Goal: Information Seeking & Learning: Learn about a topic

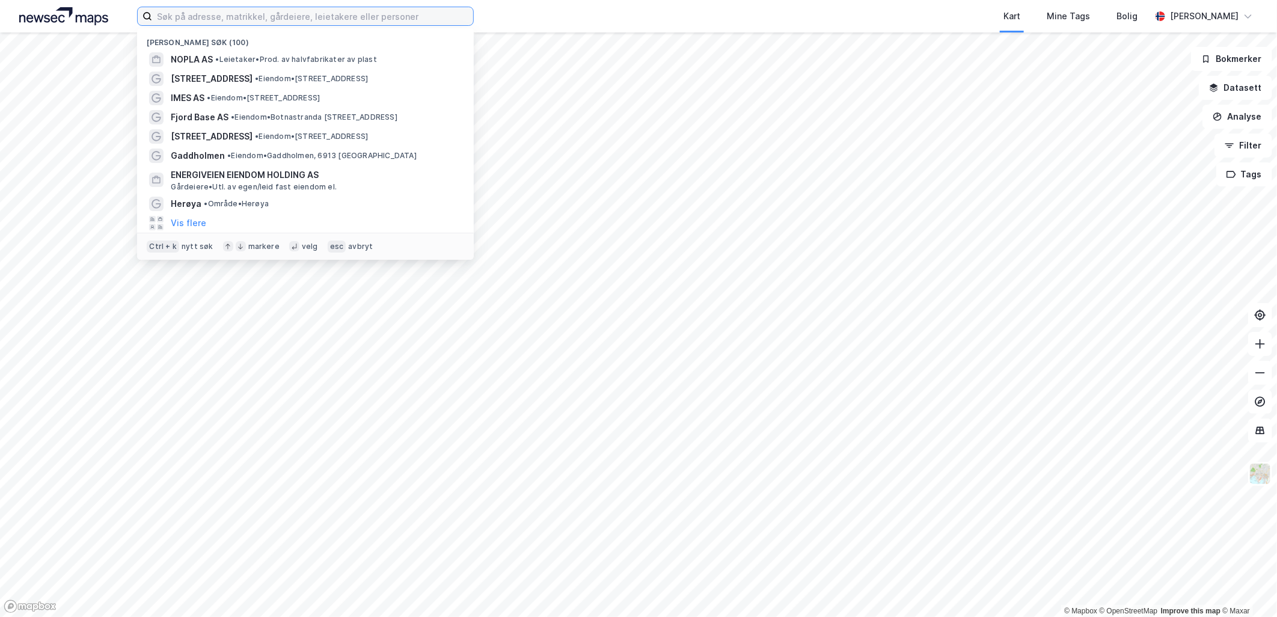
click at [215, 19] on input at bounding box center [312, 16] width 321 height 18
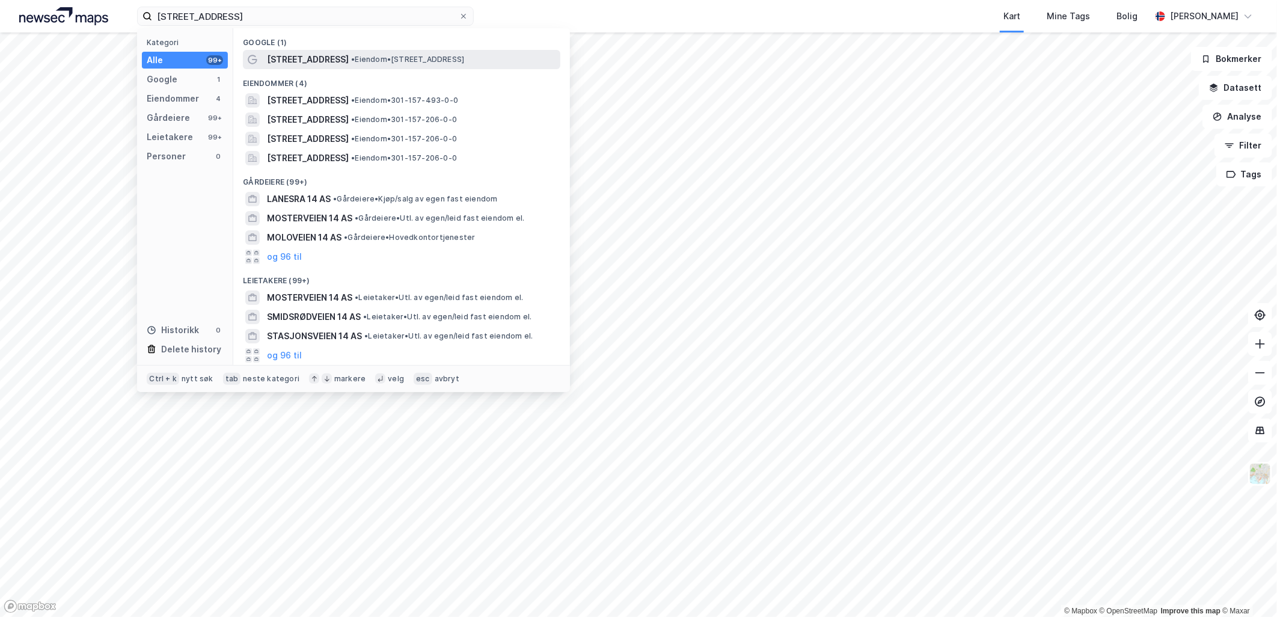
click at [351, 58] on span "• Eiendom • [STREET_ADDRESS]" at bounding box center [407, 60] width 113 height 10
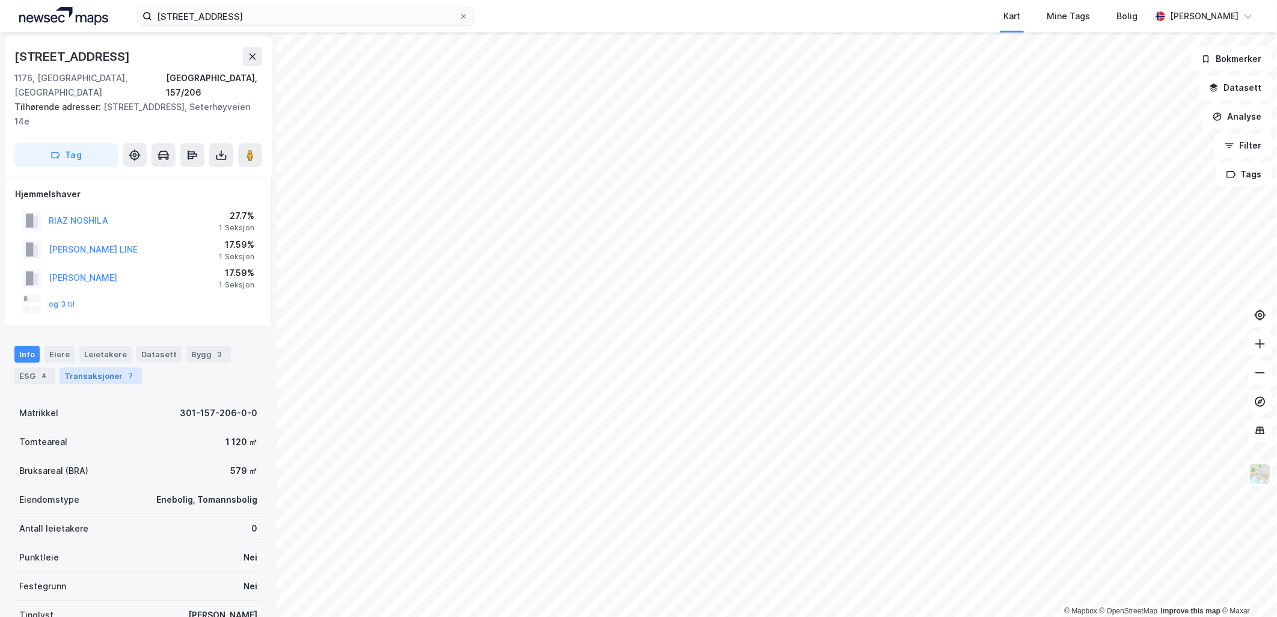
click at [97, 367] on div "Transaksjoner 7" at bounding box center [101, 375] width 82 height 17
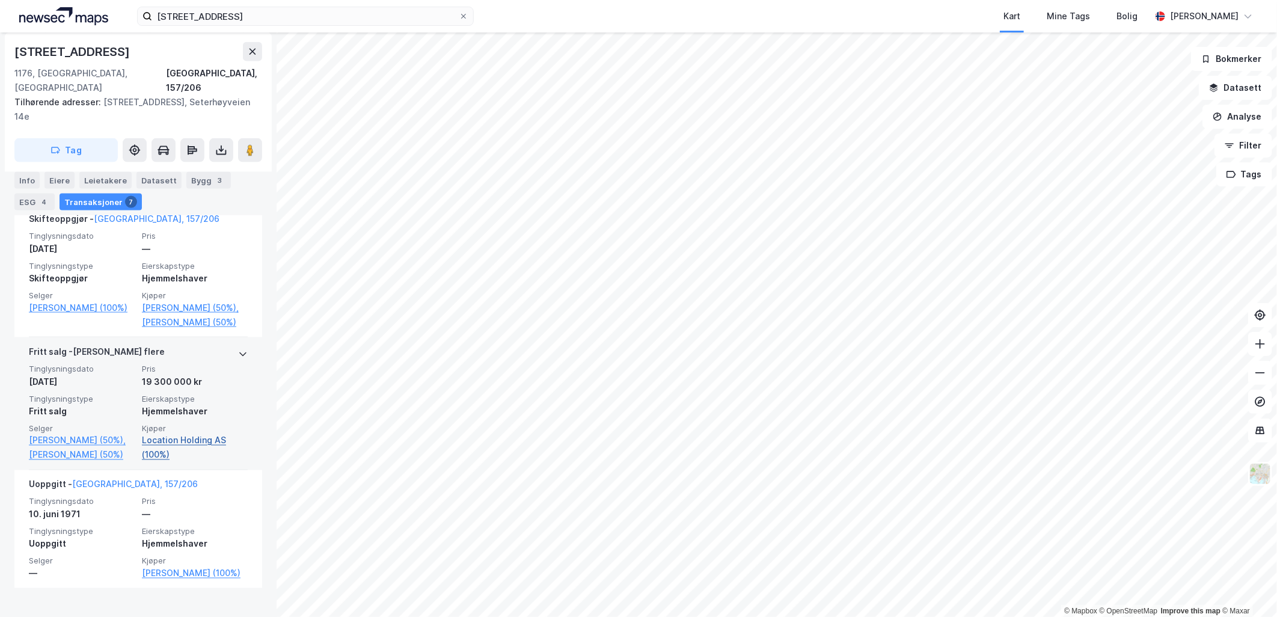
scroll to position [1051, 0]
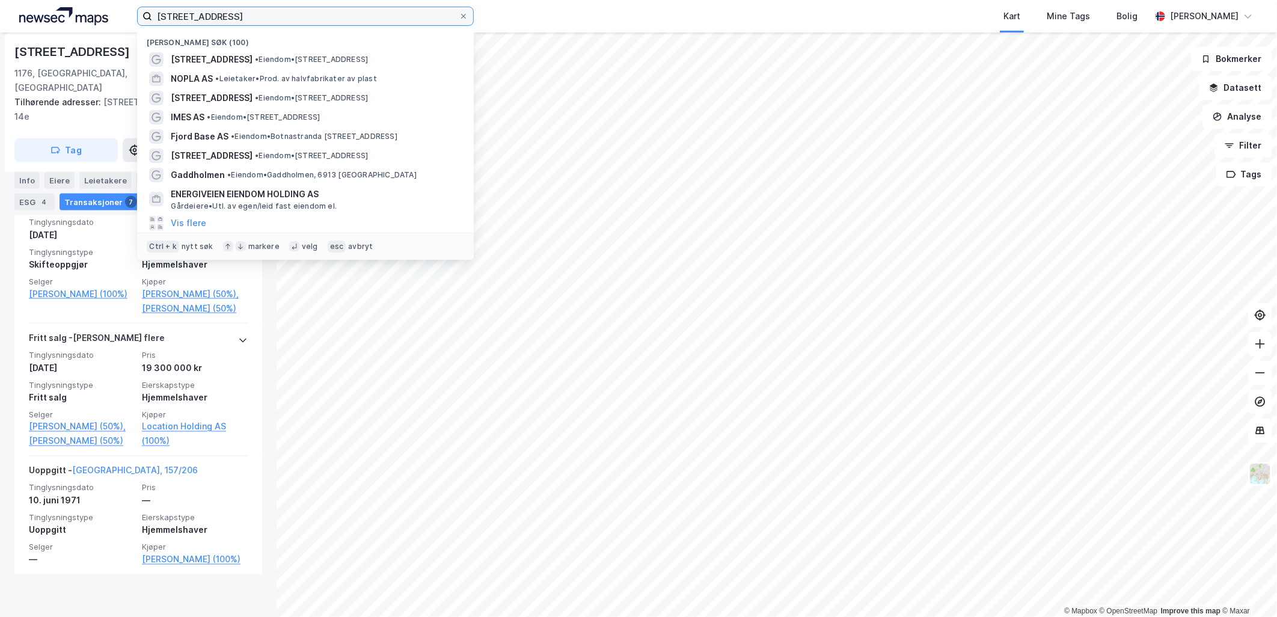
drag, startPoint x: 233, startPoint y: 15, endPoint x: 155, endPoint y: 8, distance: 77.9
click at [155, 8] on input "[STREET_ADDRESS]" at bounding box center [305, 16] width 307 height 18
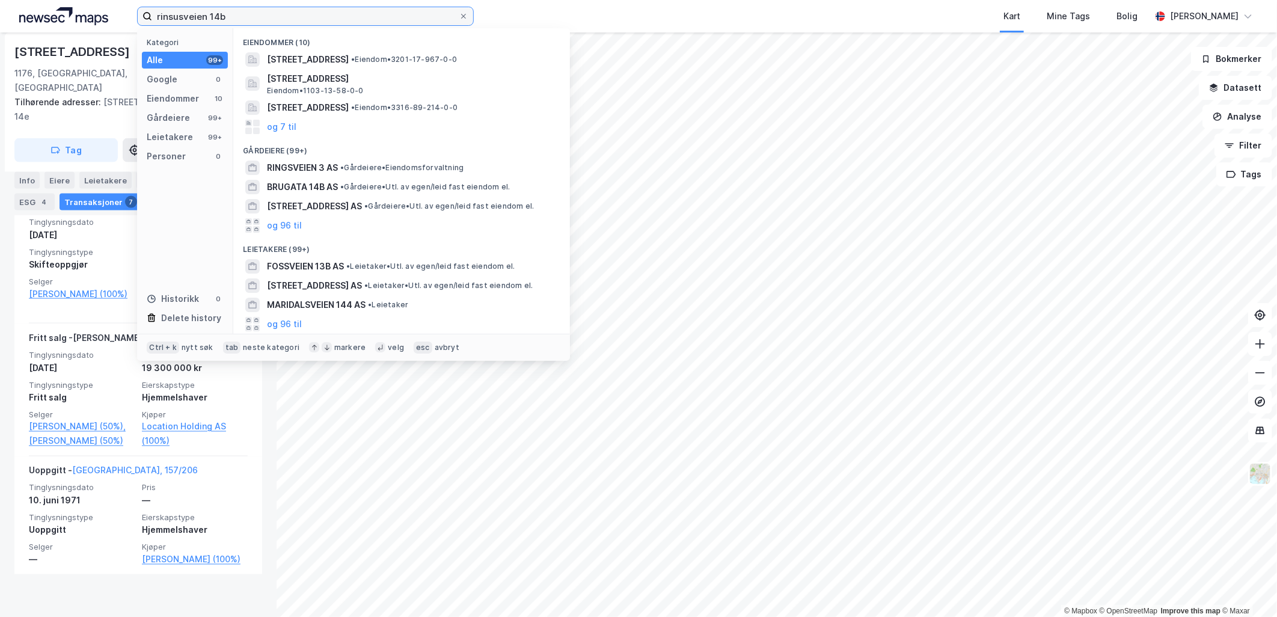
click at [169, 16] on input "rinsusveien 14b" at bounding box center [305, 16] width 307 height 18
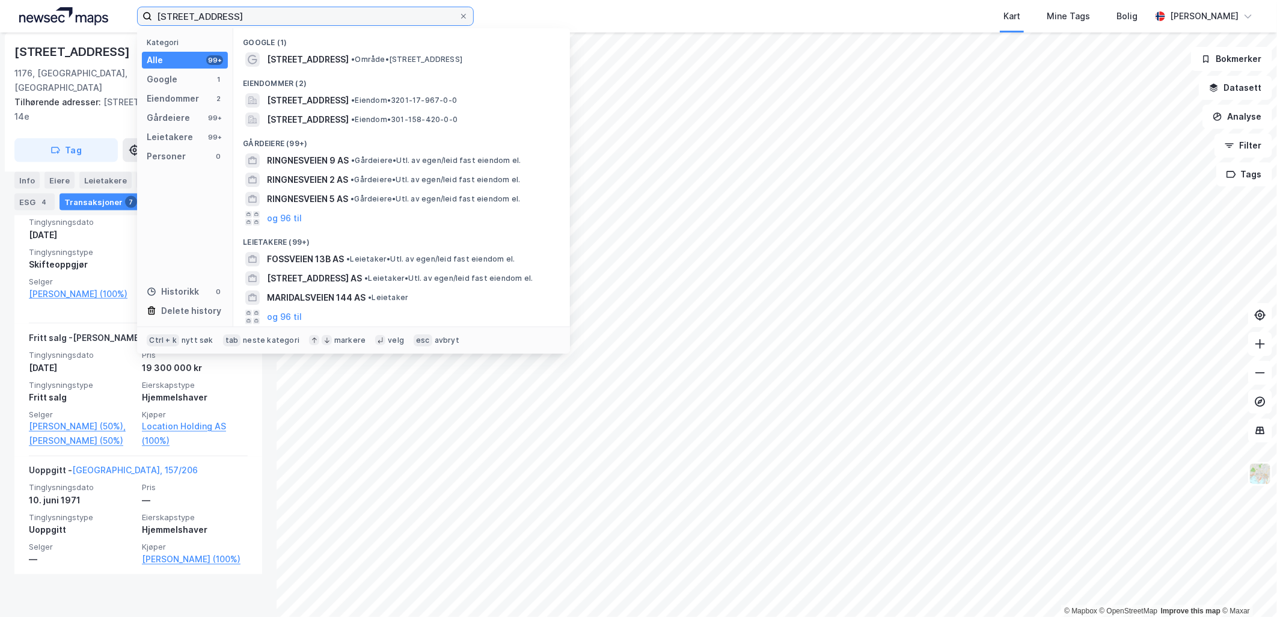
click at [177, 14] on input "[STREET_ADDRESS]" at bounding box center [305, 16] width 307 height 18
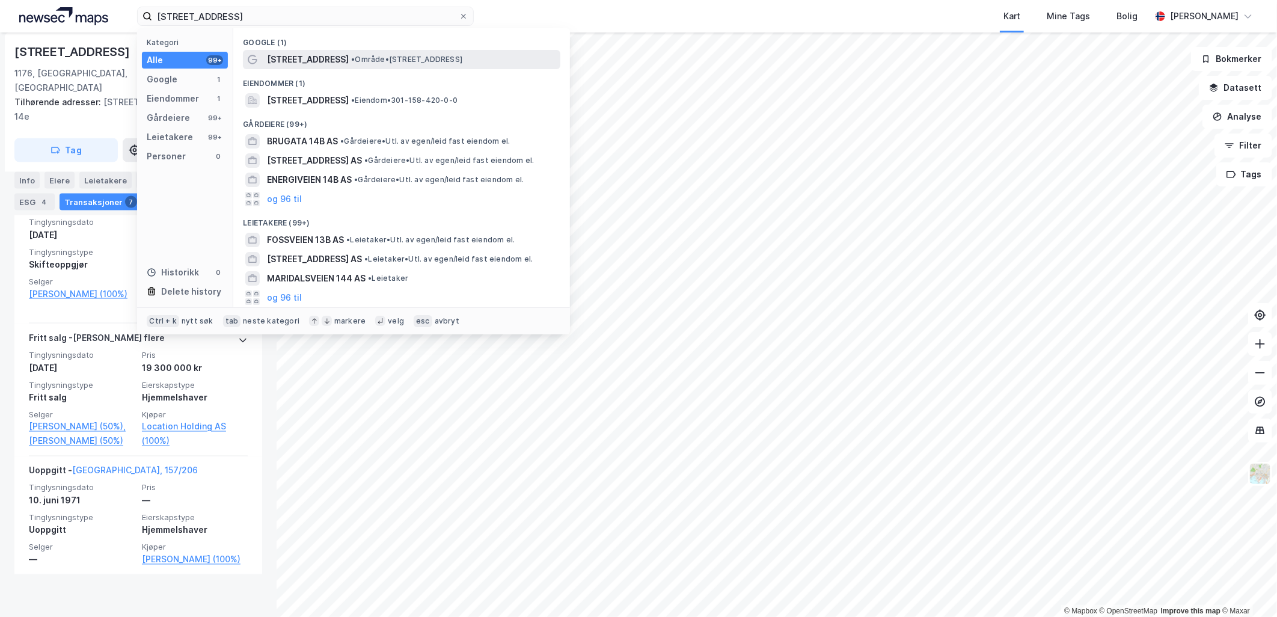
click at [329, 55] on span "[STREET_ADDRESS]" at bounding box center [308, 59] width 82 height 14
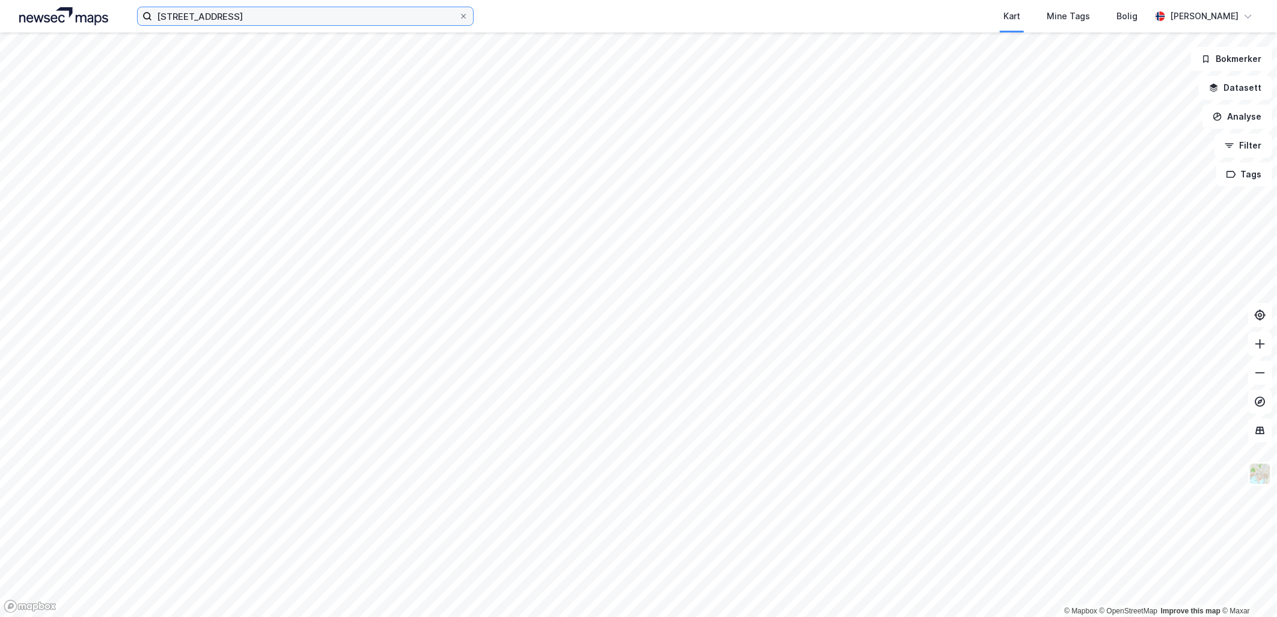
click at [242, 16] on input "[STREET_ADDRESS]" at bounding box center [305, 16] width 307 height 18
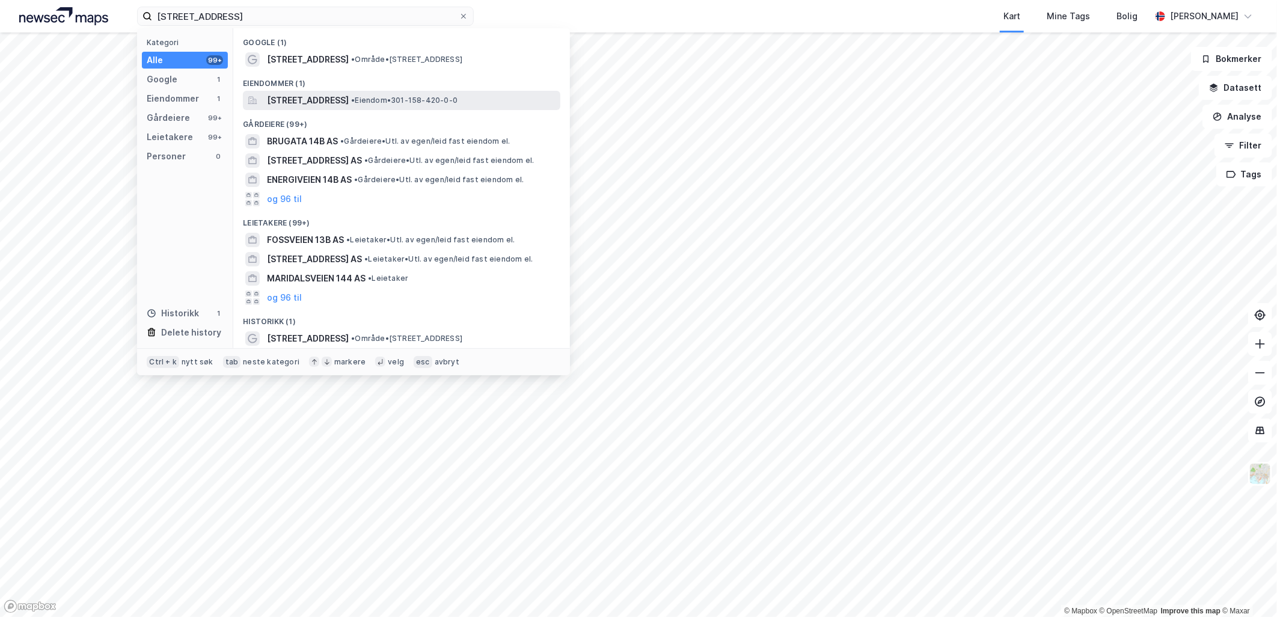
click at [334, 102] on span "[STREET_ADDRESS]" at bounding box center [308, 100] width 82 height 14
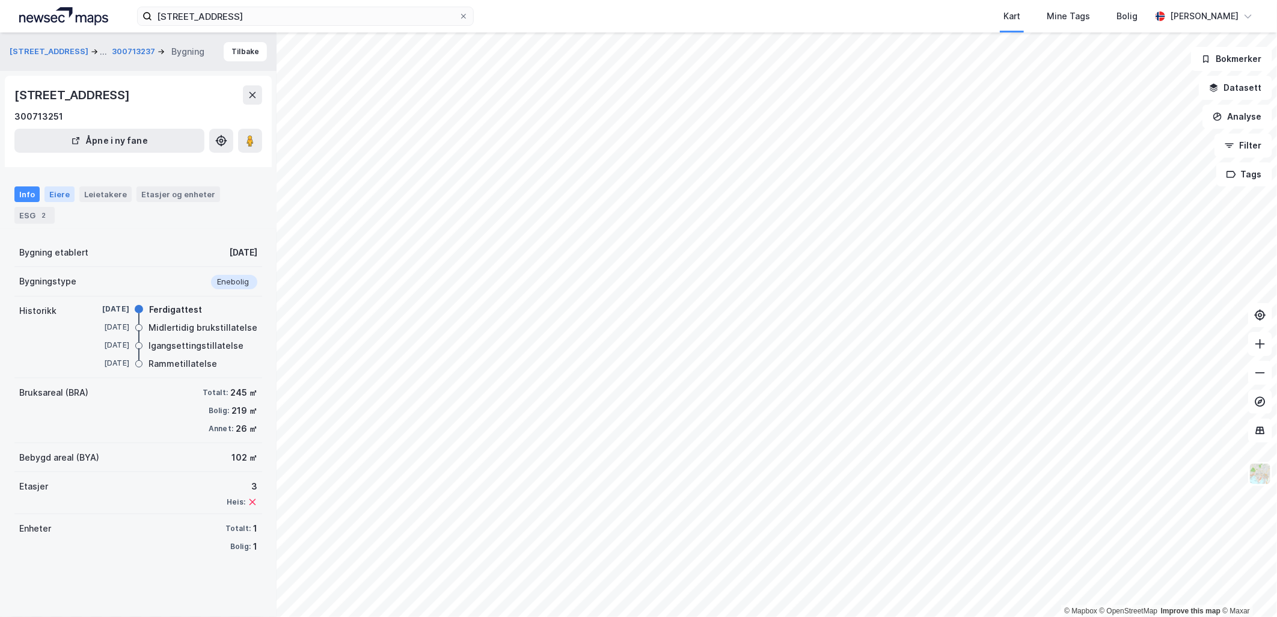
click at [57, 193] on div "Eiere" at bounding box center [59, 194] width 30 height 16
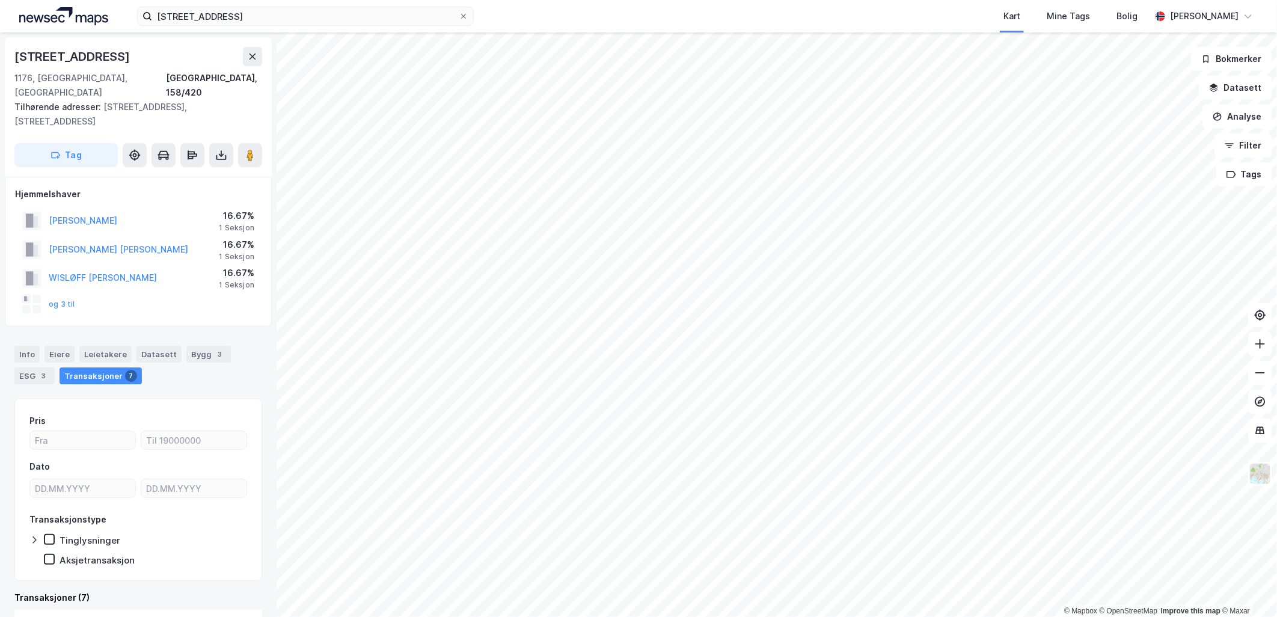
click at [105, 367] on div "Transaksjoner 7" at bounding box center [101, 375] width 82 height 17
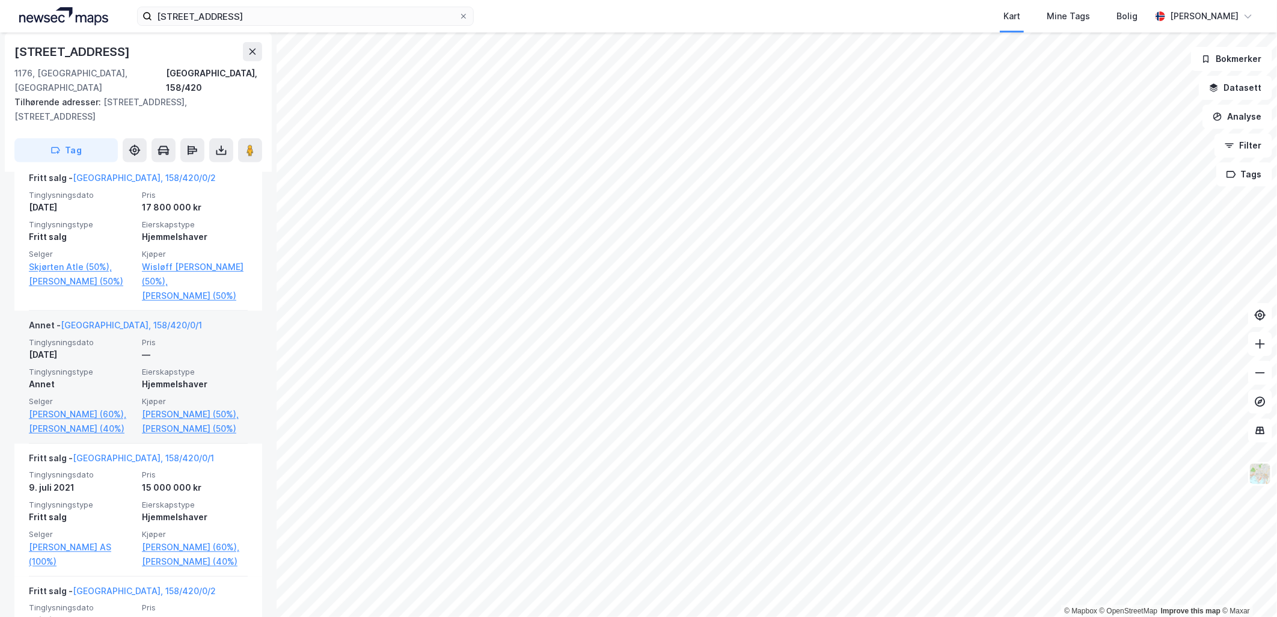
scroll to position [467, 0]
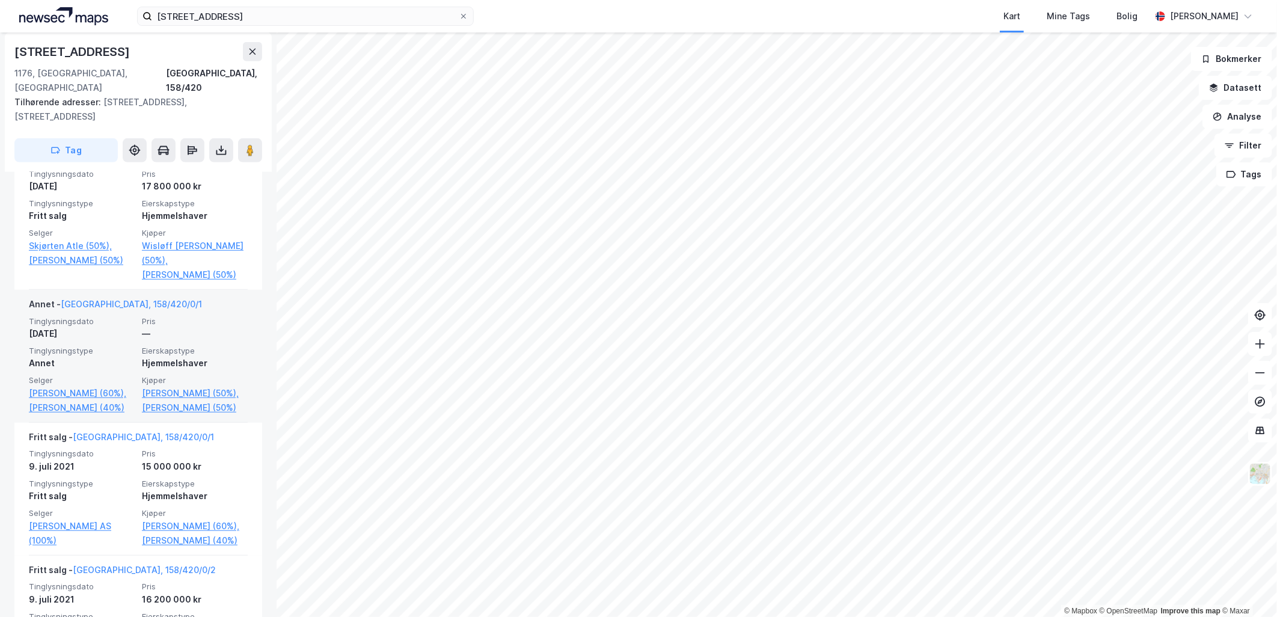
click at [237, 346] on span "Eierskapstype" at bounding box center [195, 351] width 106 height 10
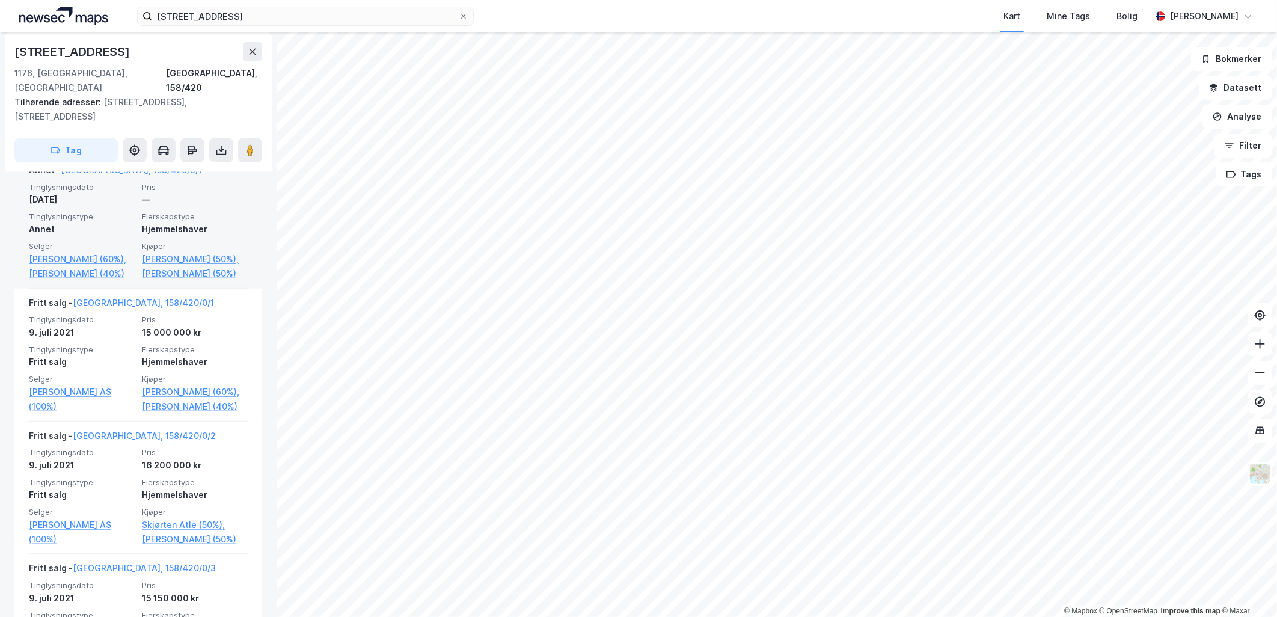
scroll to position [534, 0]
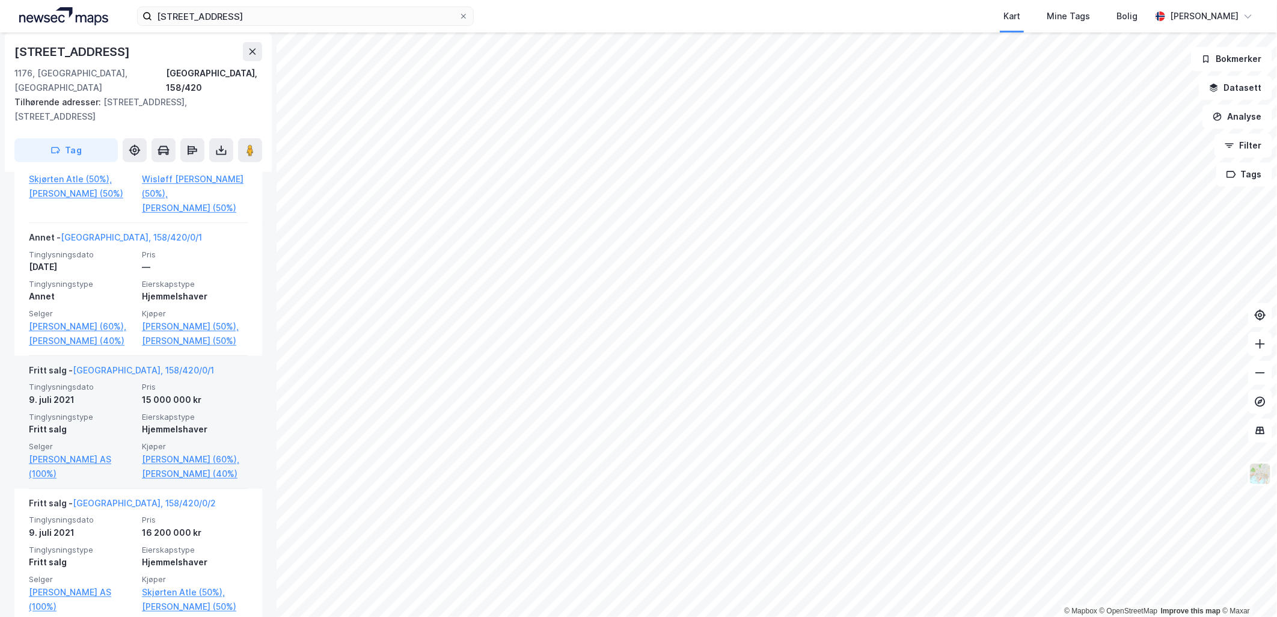
click at [195, 382] on div "Fritt salg - [GEOGRAPHIC_DATA], 158/420/0/1" at bounding box center [138, 372] width 219 height 19
click at [100, 375] on link "[GEOGRAPHIC_DATA], 158/420/0/1" at bounding box center [143, 370] width 141 height 10
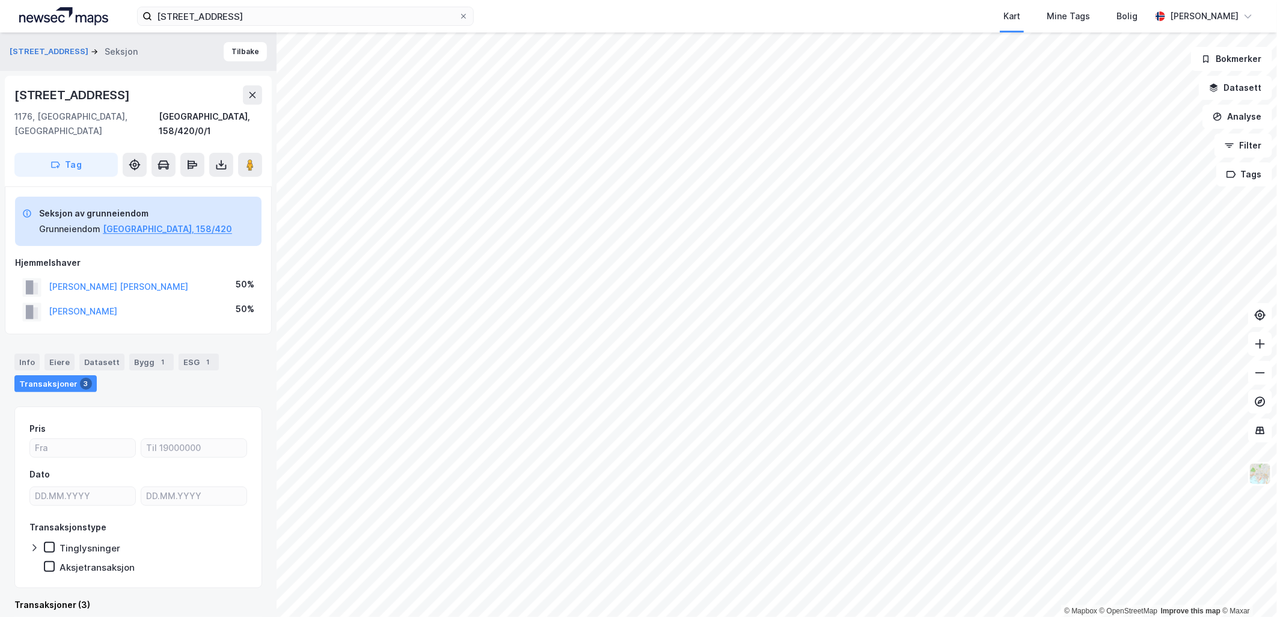
click at [194, 197] on div "Seksjon av grunneiendom Grunneiendom [GEOGRAPHIC_DATA], 158/420" at bounding box center [138, 221] width 246 height 49
click at [60, 375] on div "Transaksjoner 3" at bounding box center [55, 383] width 82 height 17
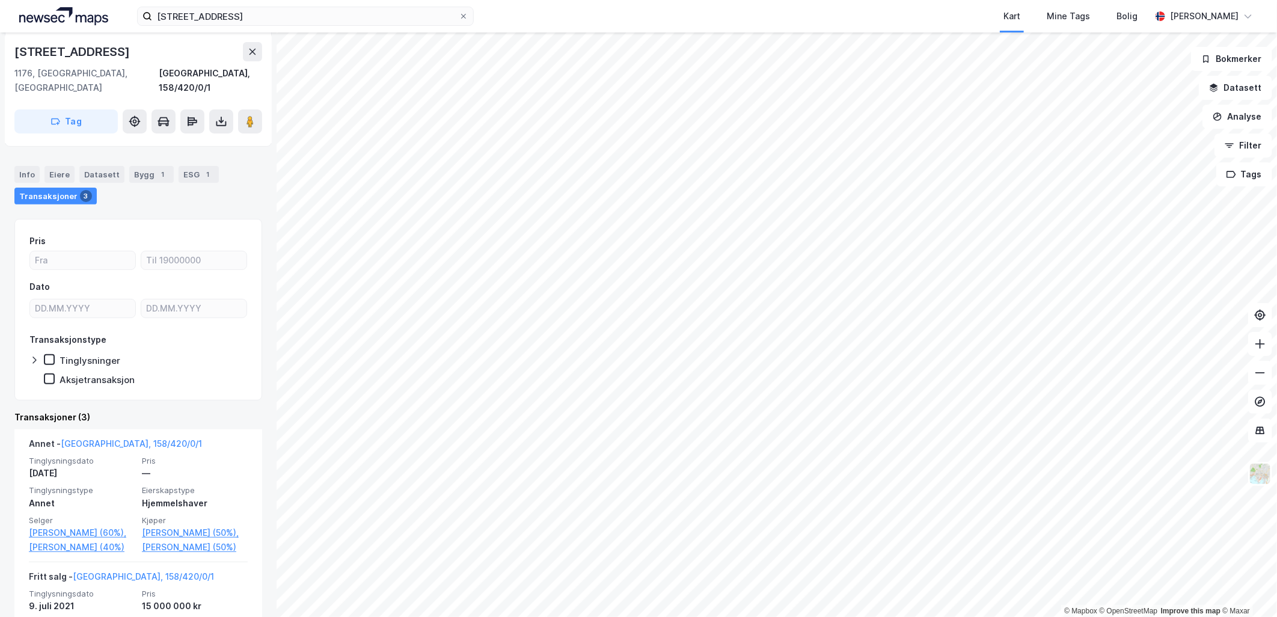
scroll to position [254, 0]
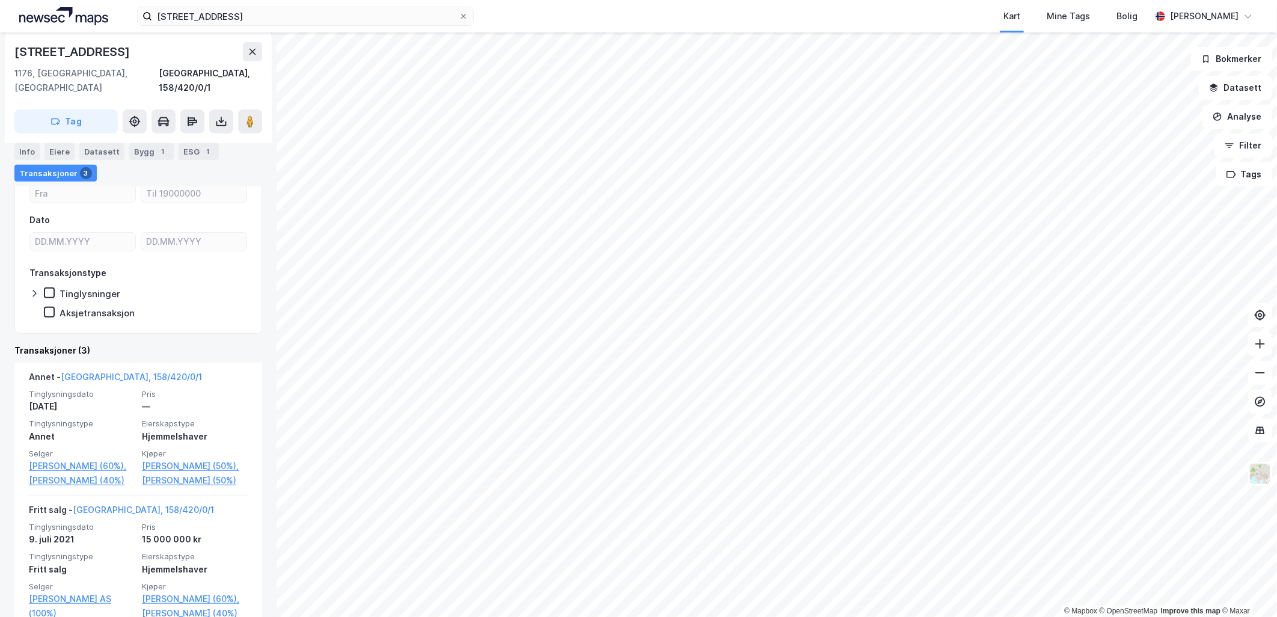
click at [61, 173] on div "Transaksjoner 3" at bounding box center [55, 173] width 82 height 17
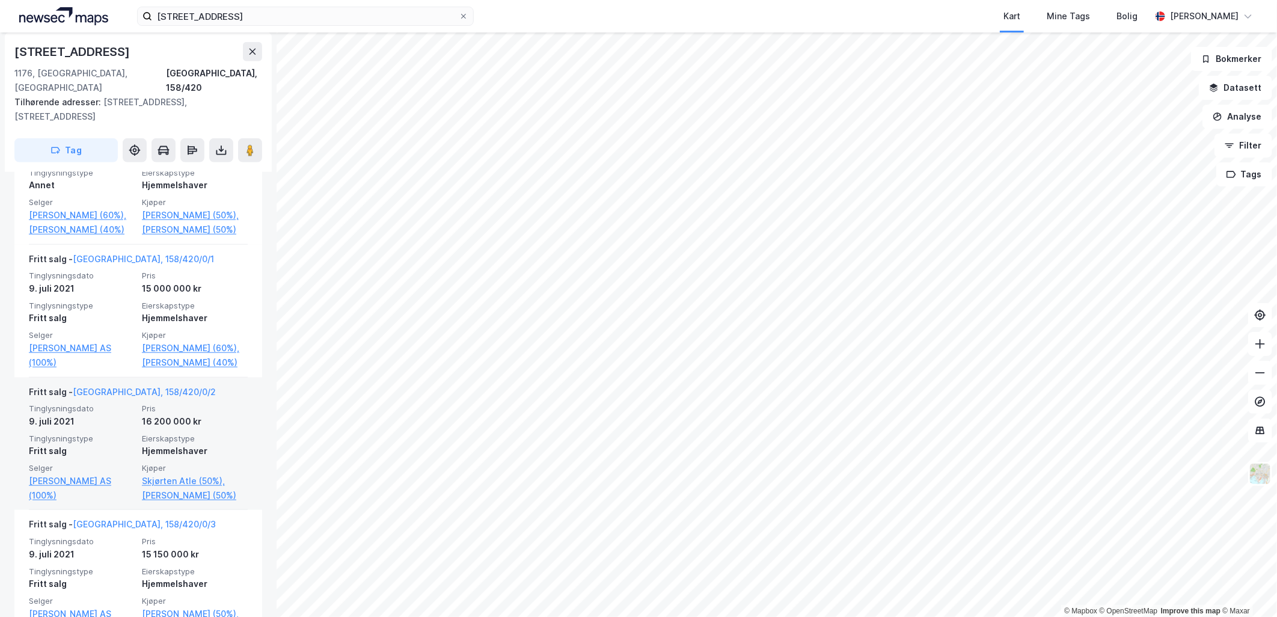
scroll to position [668, 0]
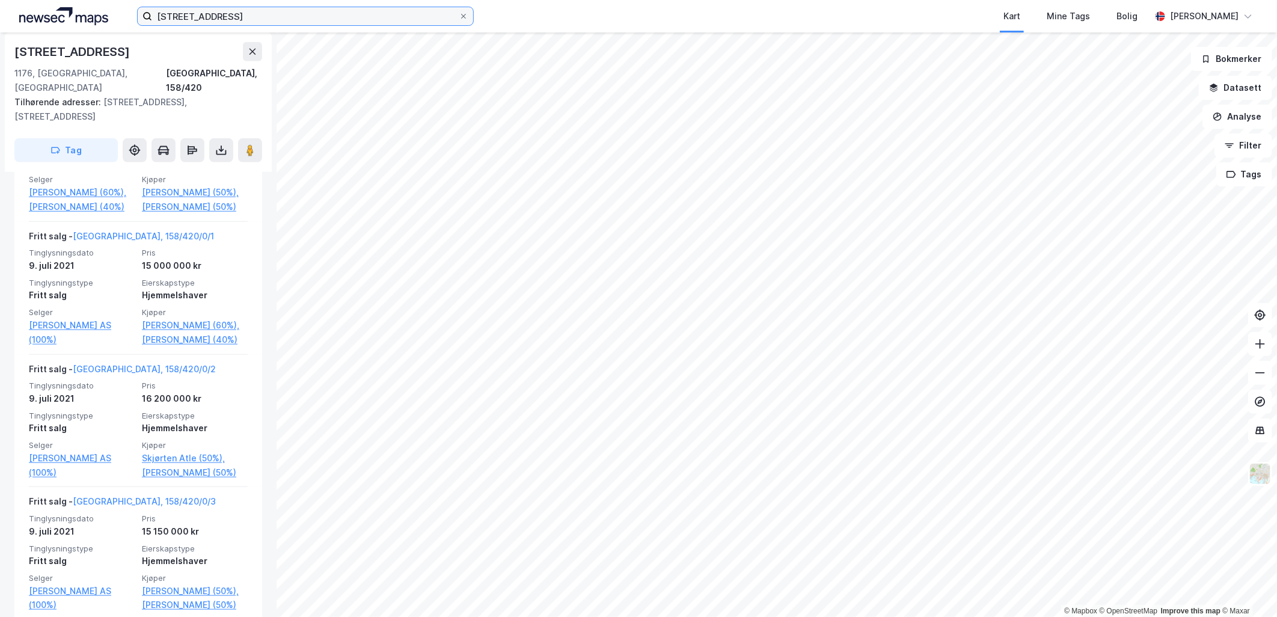
click at [227, 19] on input "[STREET_ADDRESS]" at bounding box center [305, 16] width 307 height 18
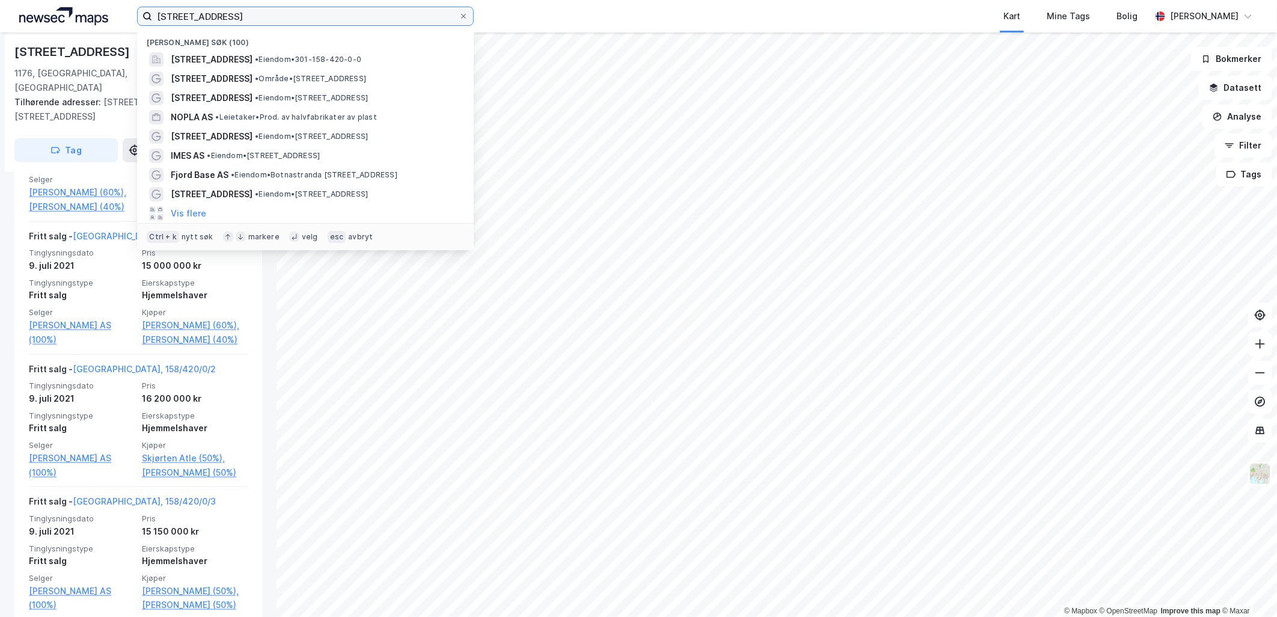
click at [225, 17] on input "[STREET_ADDRESS]" at bounding box center [305, 16] width 307 height 18
drag, startPoint x: 234, startPoint y: 15, endPoint x: 221, endPoint y: 16, distance: 13.3
click at [221, 16] on input "[STREET_ADDRESS]" at bounding box center [305, 16] width 307 height 18
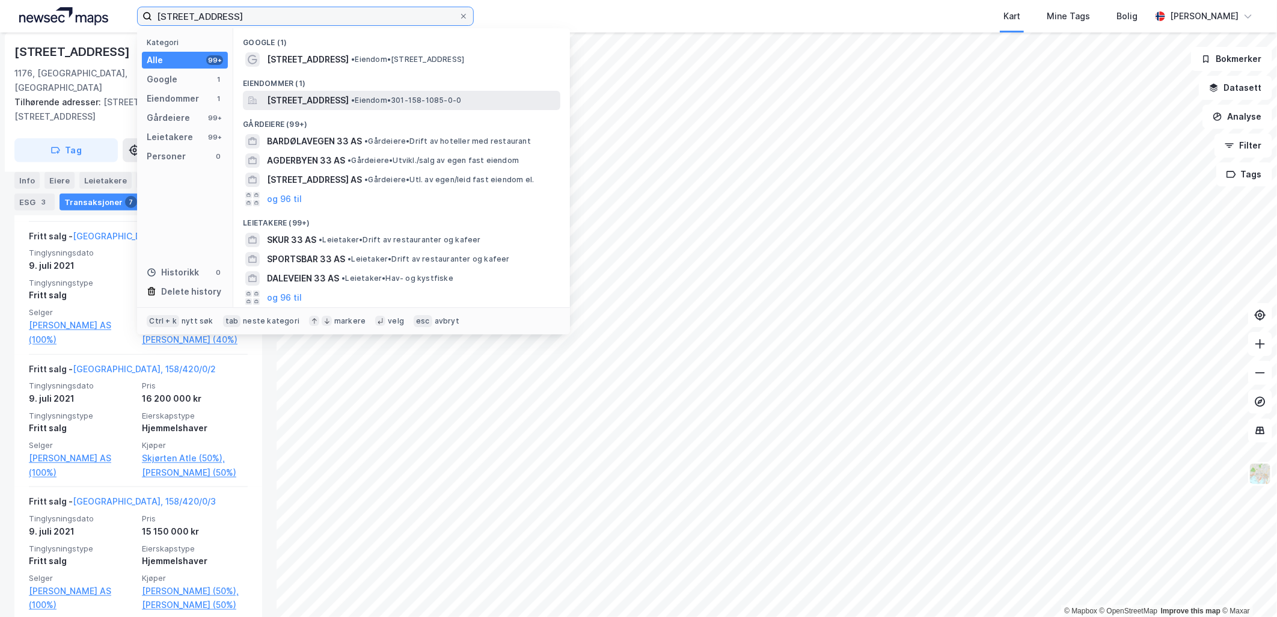
type input "[STREET_ADDRESS]"
click at [328, 97] on span "[STREET_ADDRESS]" at bounding box center [308, 100] width 82 height 14
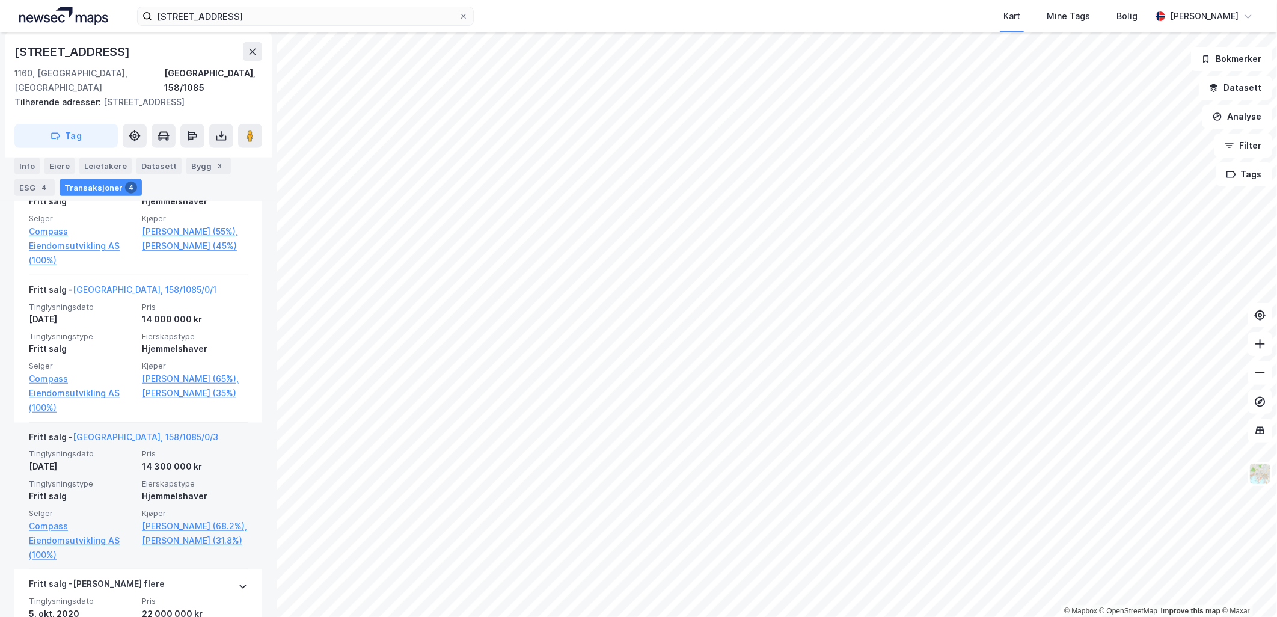
scroll to position [534, 0]
